Goal: Task Accomplishment & Management: Complete application form

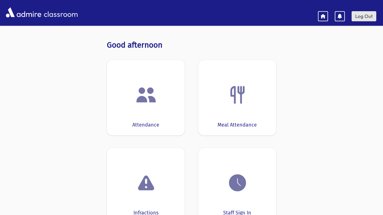
click at [357, 19] on link "Log Out" at bounding box center [364, 16] width 25 height 10
click at [150, 101] on img at bounding box center [146, 94] width 21 height 21
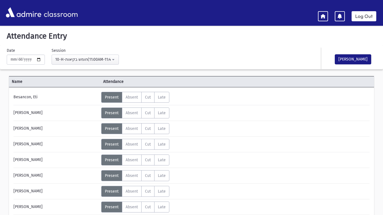
click at [106, 99] on span "Present" at bounding box center [112, 97] width 14 height 5
click at [40, 60] on input "**********" at bounding box center [26, 60] width 38 height 10
click at [41, 63] on input "**********" at bounding box center [26, 60] width 38 height 10
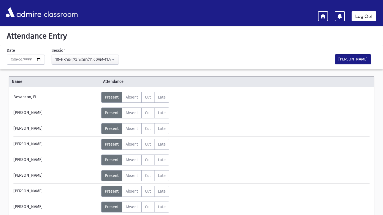
click at [77, 168] on hr at bounding box center [191, 168] width 356 height 0
click at [130, 109] on label "Absent A" at bounding box center [132, 113] width 20 height 11
click at [148, 127] on span "Cut" at bounding box center [148, 129] width 6 height 5
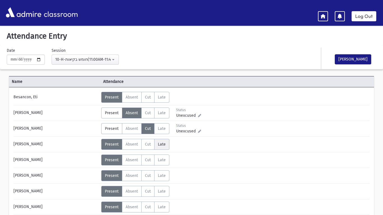
click at [160, 145] on span "Late" at bounding box center [162, 144] width 8 height 5
click at [159, 157] on label "Late L" at bounding box center [161, 160] width 15 height 11
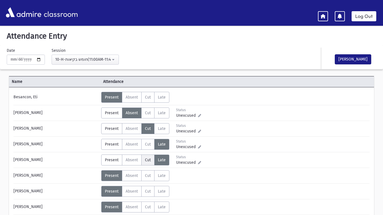
click at [148, 161] on span "Cut" at bounding box center [148, 160] width 6 height 5
click at [128, 172] on label "Absent A" at bounding box center [132, 176] width 20 height 11
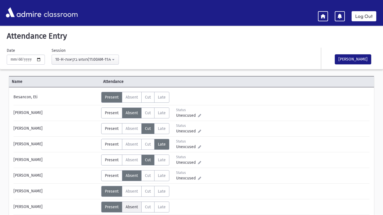
click at [136, 208] on span "Absent" at bounding box center [132, 207] width 12 height 5
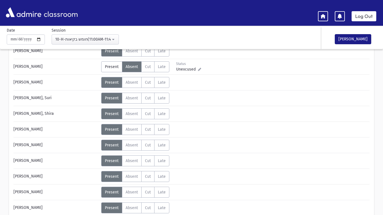
scroll to position [138, 0]
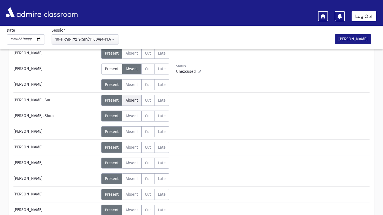
click at [137, 101] on span "Absent" at bounding box center [132, 100] width 12 height 5
click at [148, 115] on span "Cut" at bounding box center [148, 116] width 6 height 5
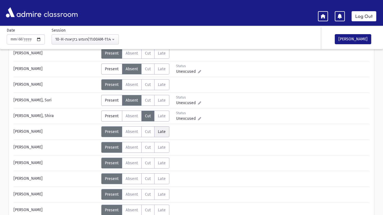
click at [157, 130] on label "Late L" at bounding box center [161, 132] width 15 height 11
click at [156, 130] on label "Late L" at bounding box center [161, 132] width 15 height 11
click at [115, 136] on label "Present P" at bounding box center [111, 132] width 21 height 11
click at [107, 119] on label "Present P" at bounding box center [111, 116] width 21 height 11
click at [109, 103] on label "Present P" at bounding box center [111, 100] width 21 height 11
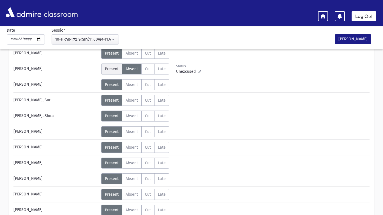
click at [108, 70] on span "Present" at bounding box center [112, 69] width 14 height 5
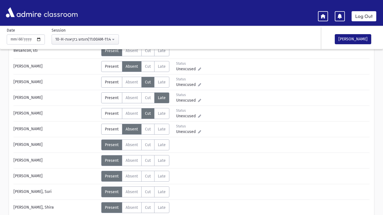
scroll to position [48, 0]
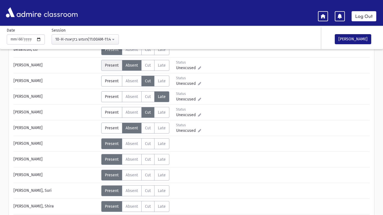
click at [109, 69] on label "Present P" at bounding box center [111, 65] width 21 height 11
click at [112, 84] on label "Present P" at bounding box center [111, 81] width 21 height 11
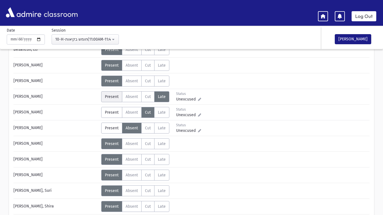
click at [114, 97] on span "Present" at bounding box center [112, 97] width 14 height 5
click at [114, 108] on label "Present P" at bounding box center [111, 112] width 21 height 11
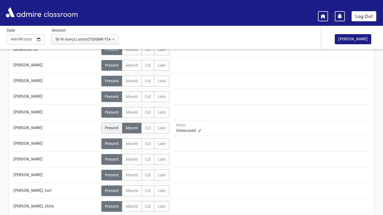
click at [114, 127] on span "Present" at bounding box center [112, 128] width 14 height 5
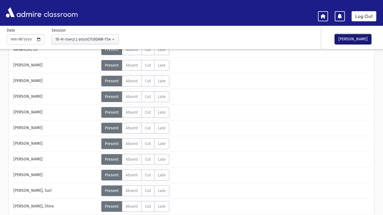
click at [360, 39] on button "[PERSON_NAME]" at bounding box center [353, 39] width 36 height 10
click at [374, 19] on link "Log Out" at bounding box center [364, 16] width 25 height 10
